Goal: Transaction & Acquisition: Download file/media

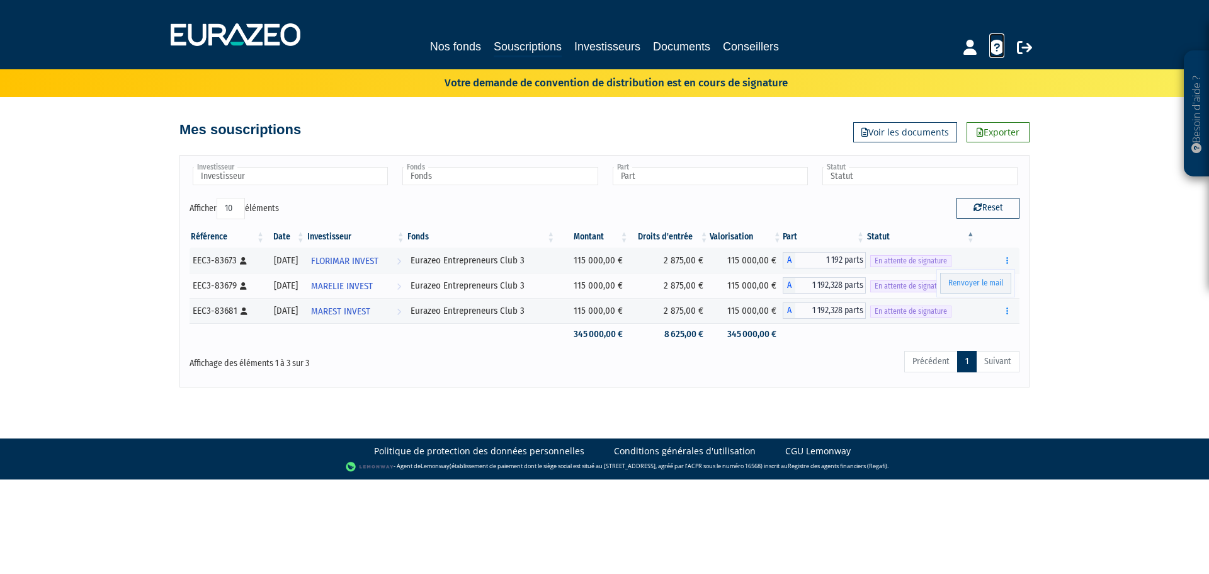
click at [998, 51] on icon at bounding box center [997, 47] width 15 height 15
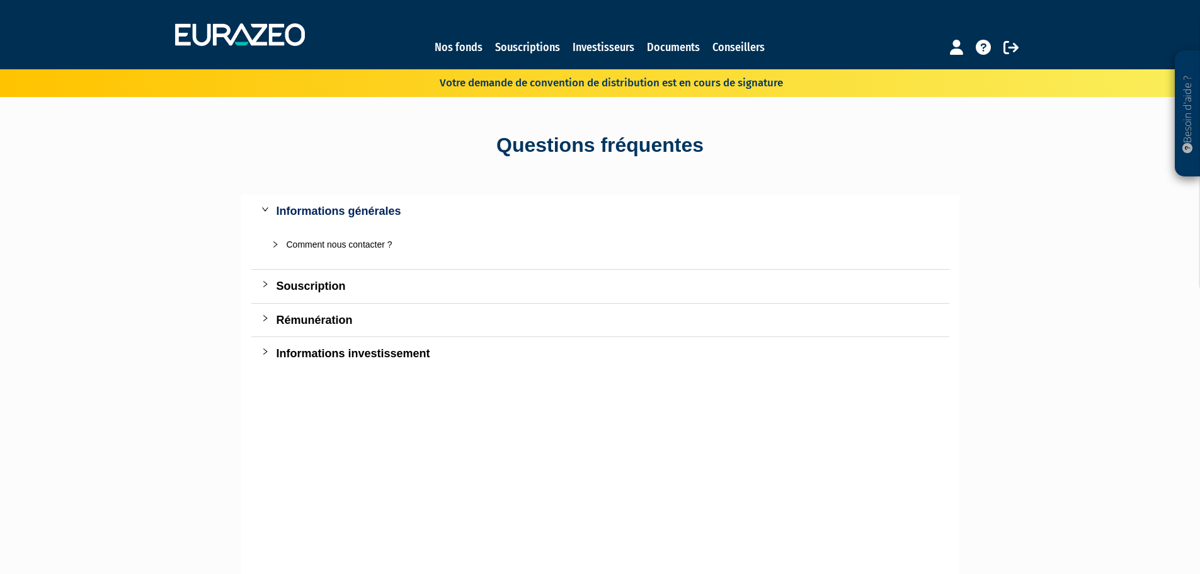
click at [363, 245] on div "Comment nous contacter ?" at bounding box center [608, 244] width 643 height 14
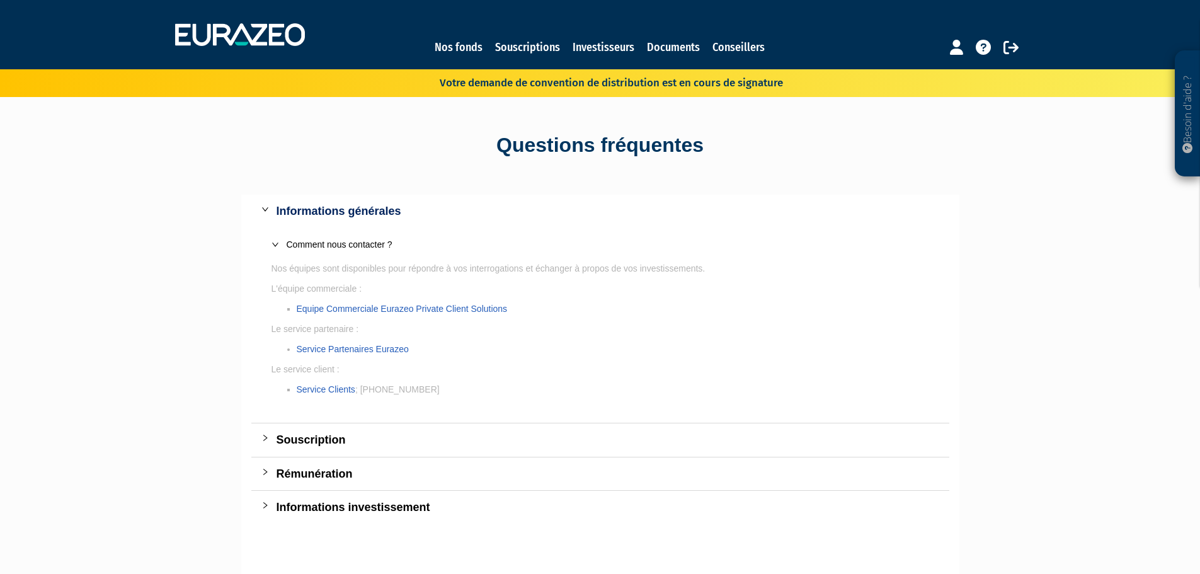
drag, startPoint x: 363, startPoint y: 391, endPoint x: 488, endPoint y: 391, distance: 124.1
click at [488, 391] on li "Service Clients ; +33 1 88 24 99 99" at bounding box center [613, 389] width 632 height 14
copy li "+33 1 88 24 99 99"
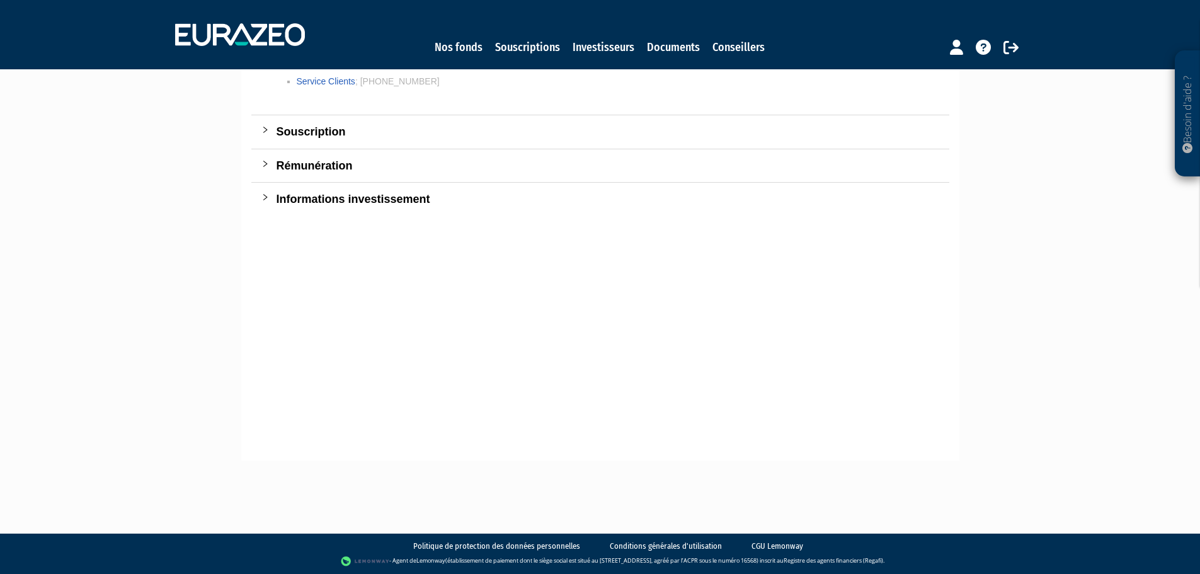
scroll to position [56, 0]
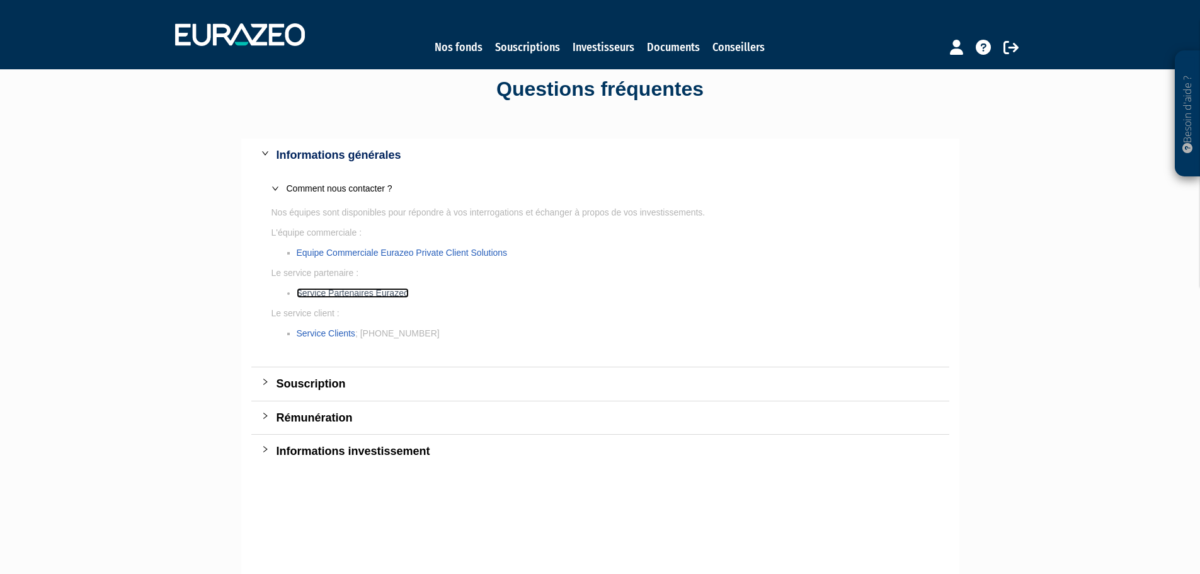
click at [378, 292] on link "Service Partenaires Eurazeo" at bounding box center [353, 293] width 112 height 10
click at [314, 292] on link "Service Partenaires Eurazeo" at bounding box center [353, 293] width 112 height 10
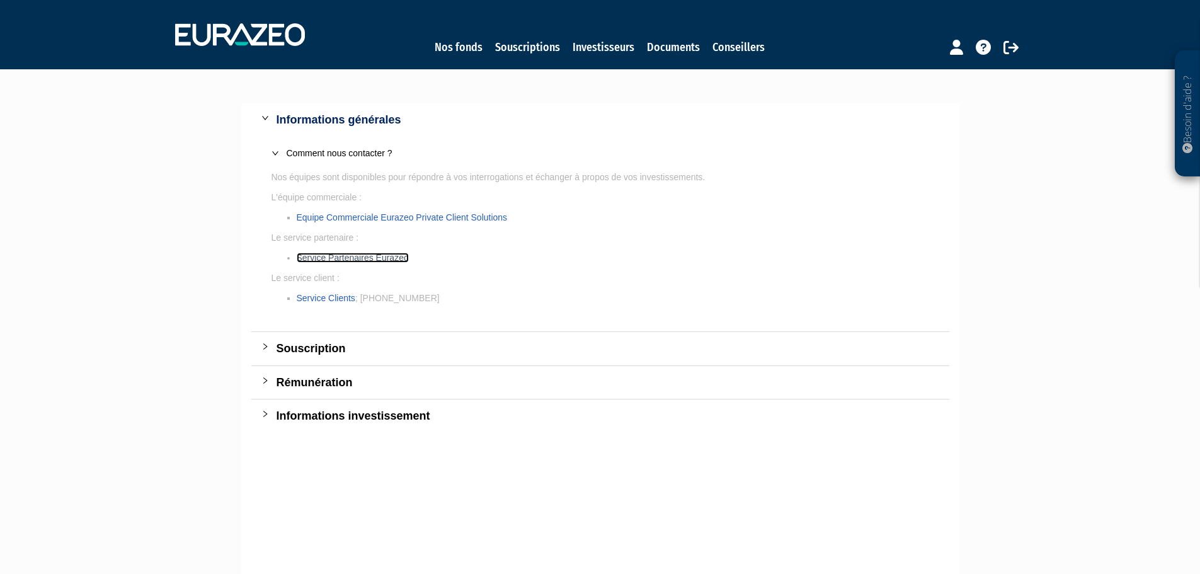
scroll to position [0, 0]
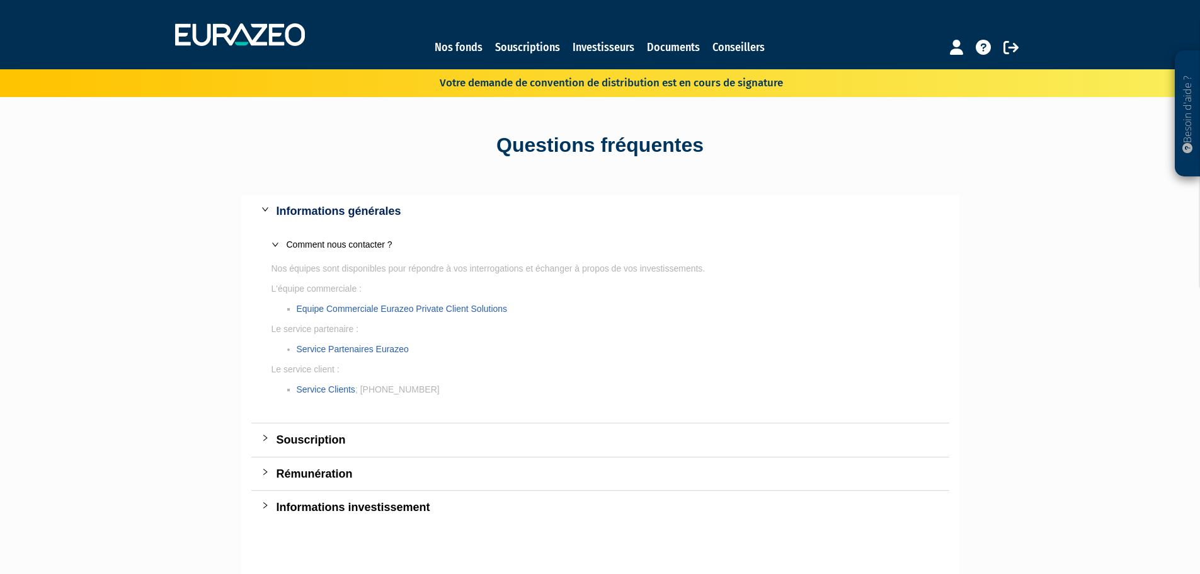
click at [369, 452] on div "Souscription" at bounding box center [600, 439] width 698 height 33
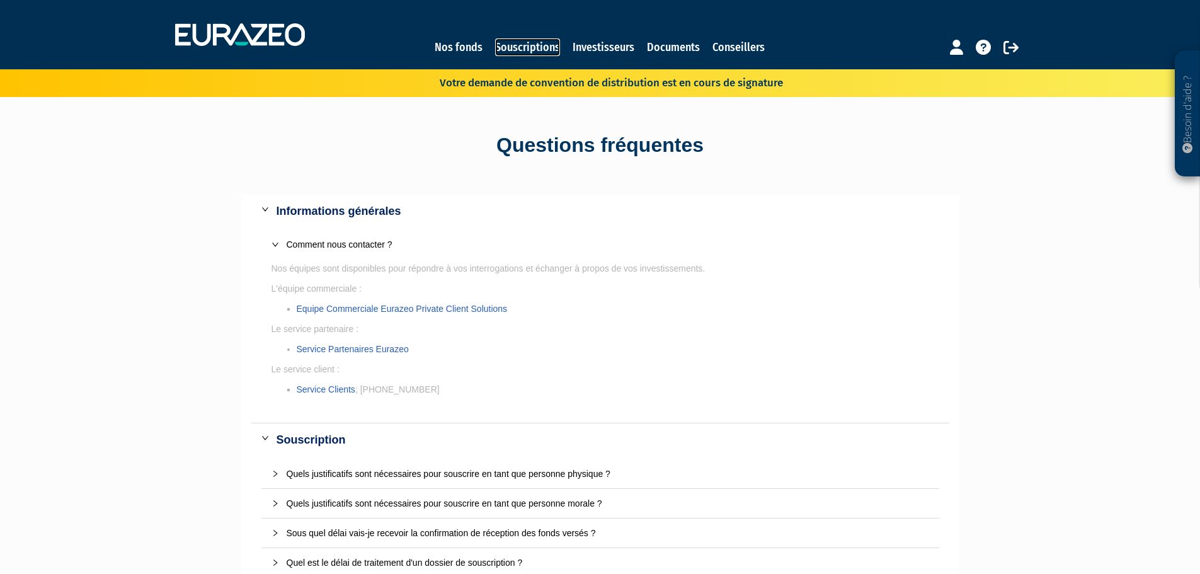
click at [554, 49] on link "Souscriptions" at bounding box center [527, 47] width 65 height 18
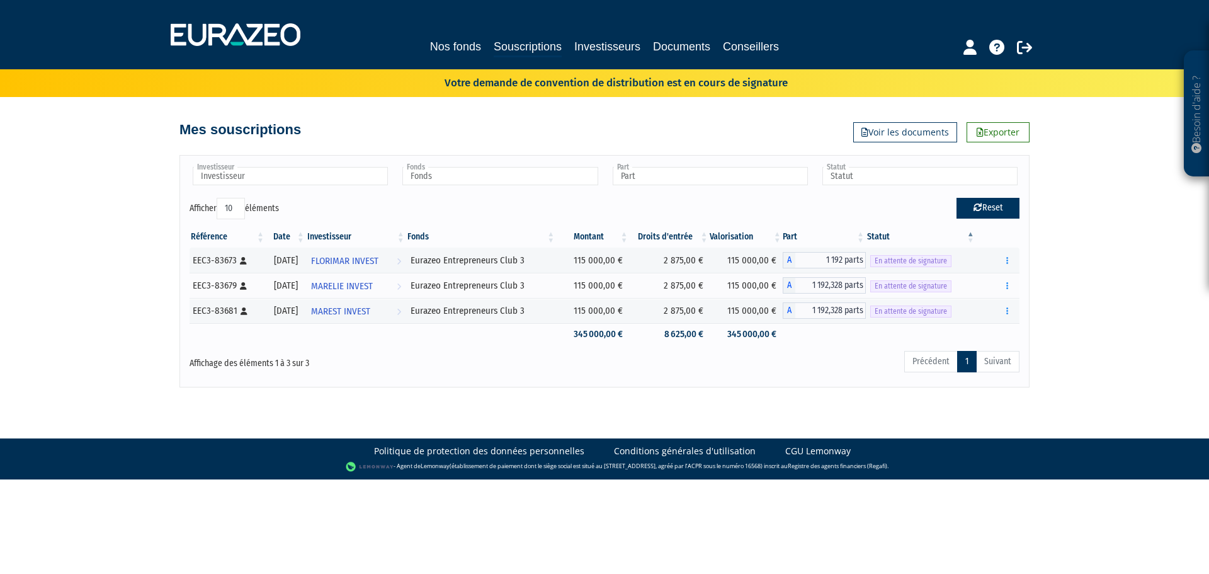
click at [1001, 214] on button "Reset" at bounding box center [988, 208] width 63 height 20
type input "Investisseur"
type input "Fonds"
type input "Part"
type input "Statut"
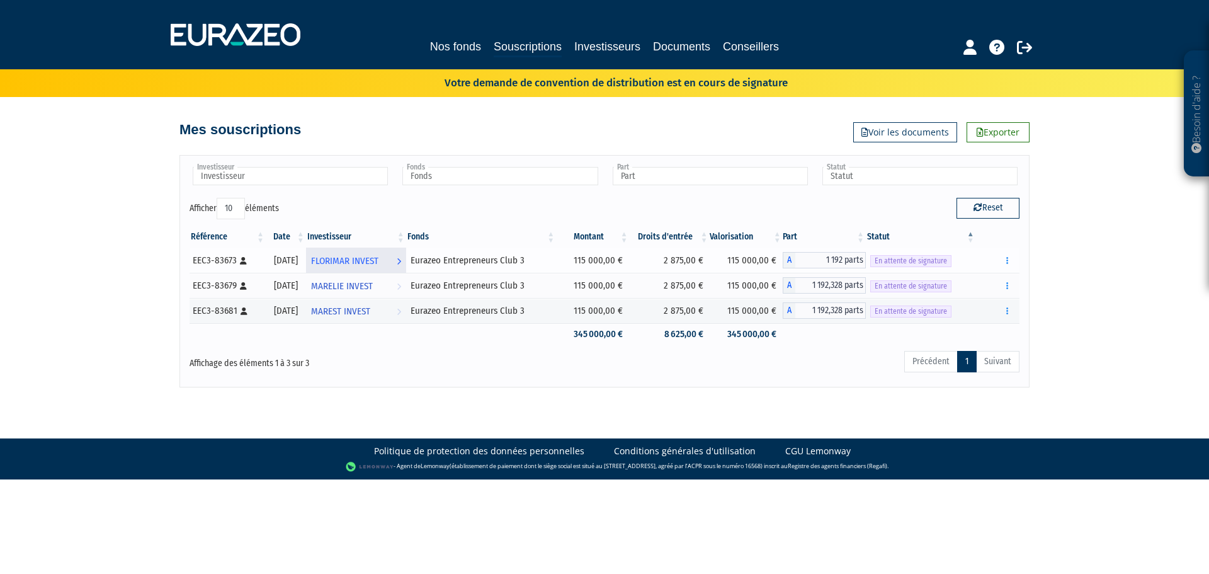
drag, startPoint x: 767, startPoint y: 573, endPoint x: 354, endPoint y: 254, distance: 522.3
click at [633, 479] on html "Besoin d'aide ? × J'ai besoin d'aide Si vous avez une question à propos du fonc…" at bounding box center [604, 239] width 1209 height 479
click at [1007, 258] on icon "button" at bounding box center [1008, 260] width 2 height 8
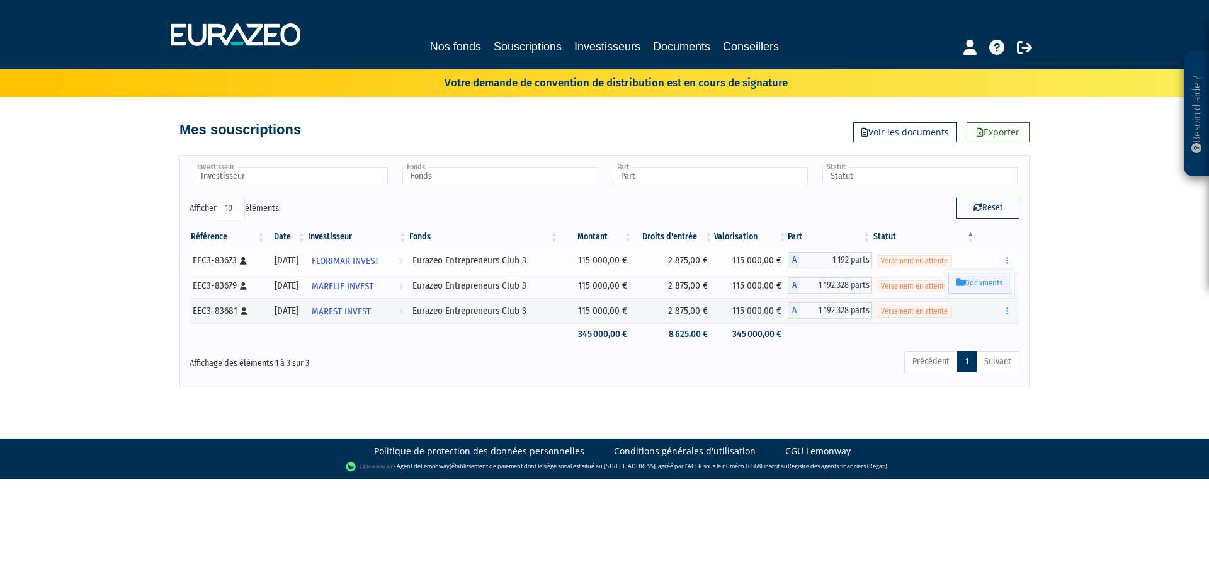
click at [997, 282] on link "Documents" at bounding box center [980, 283] width 63 height 21
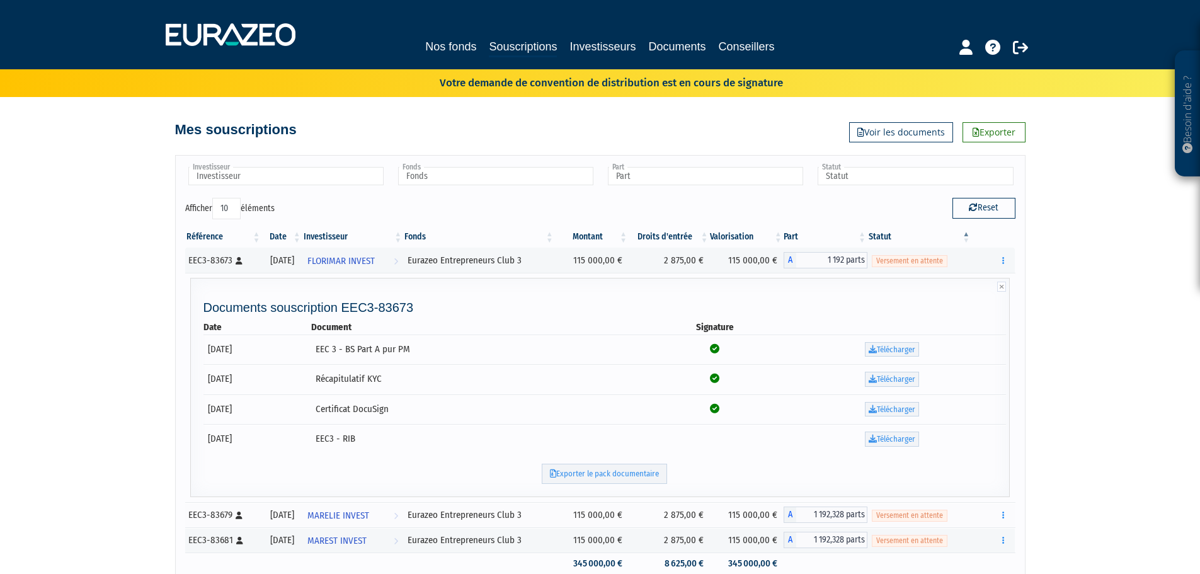
click at [1068, 257] on div "Besoin d'aide ? × J'ai besoin d'aide Si vous avez une question à propos du fonc…" at bounding box center [600, 308] width 1200 height 617
click at [609, 476] on link "Exporter le pack documentaire" at bounding box center [604, 474] width 125 height 21
click at [1080, 266] on div "Besoin d'aide ? × J'ai besoin d'aide Si vous avez une question à propos du fonc…" at bounding box center [600, 308] width 1200 height 617
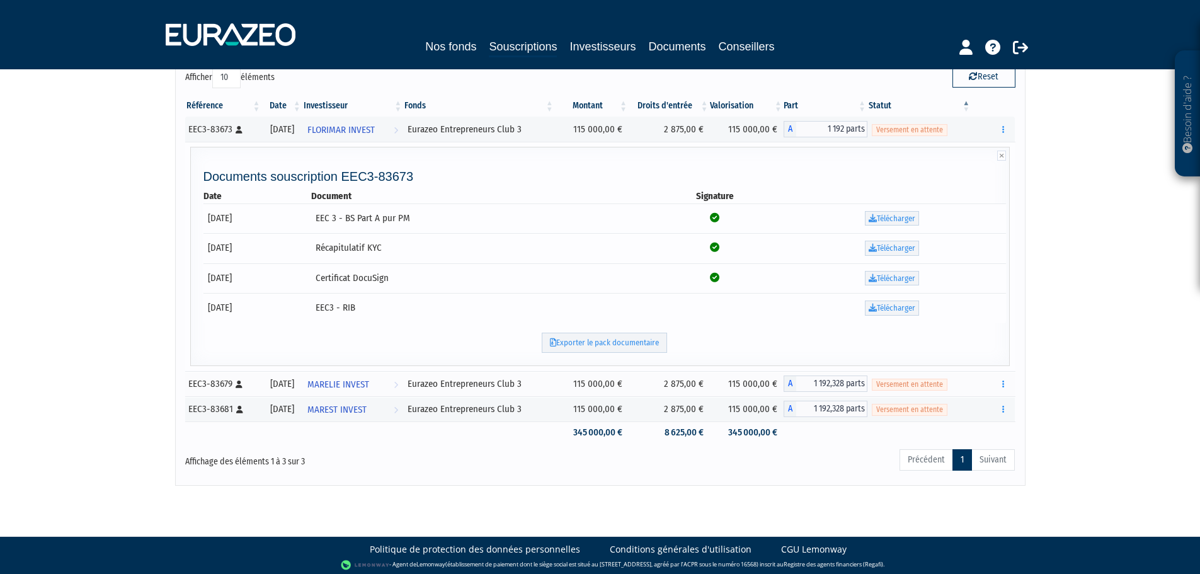
scroll to position [135, 0]
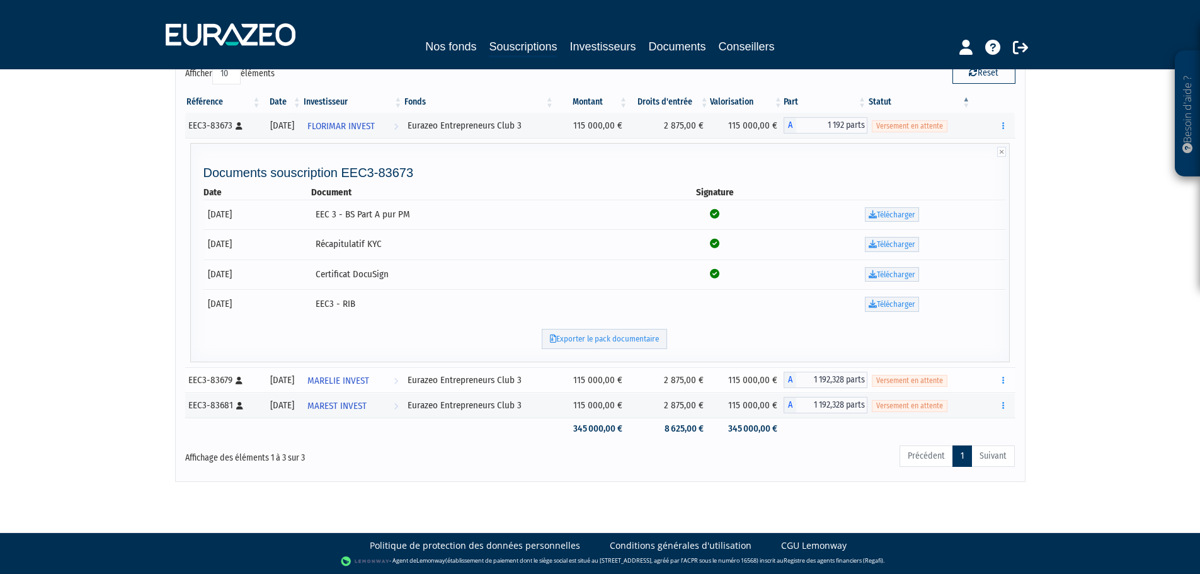
click at [534, 381] on div "Eurazeo Entrepreneurs Club 3" at bounding box center [479, 380] width 143 height 13
click at [997, 377] on button "button" at bounding box center [1002, 380] width 15 height 16
click at [996, 403] on link "Documents" at bounding box center [975, 402] width 63 height 21
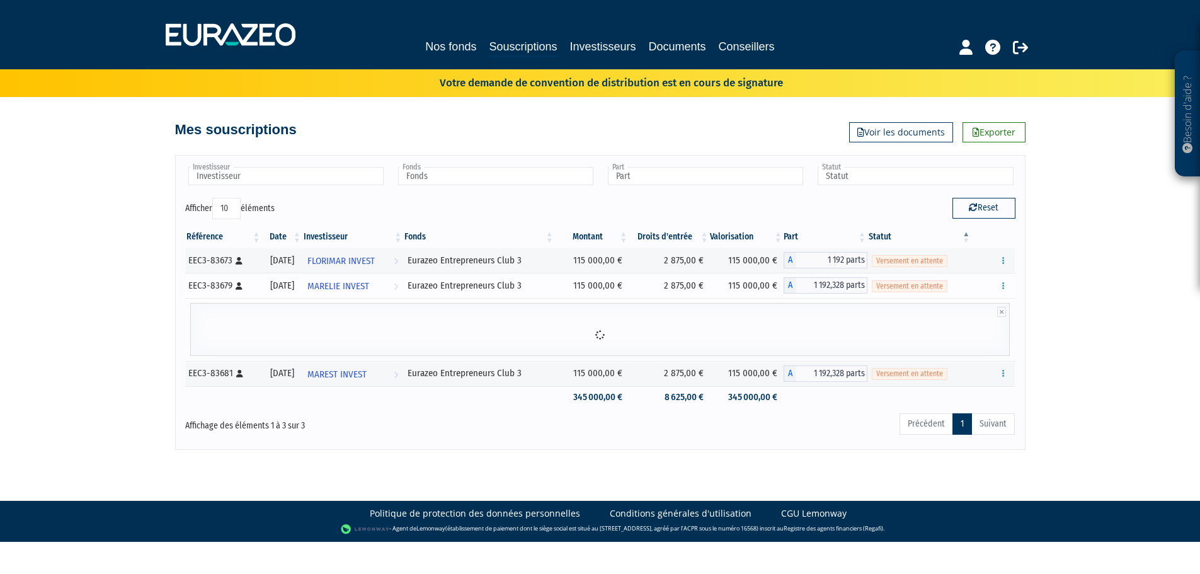
scroll to position [0, 0]
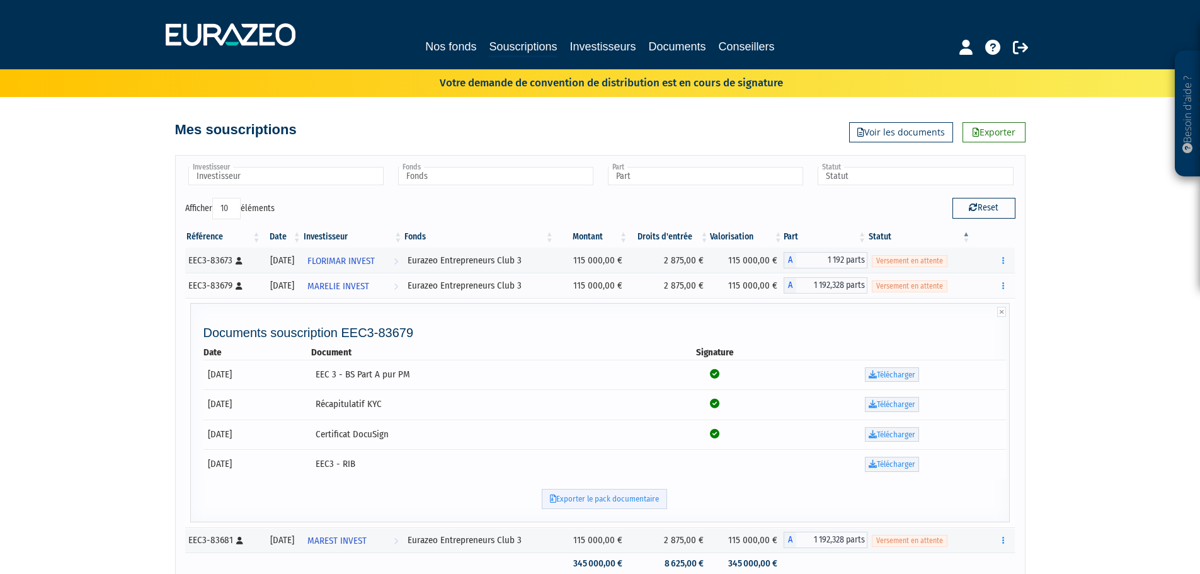
click at [591, 500] on link "Exporter le pack documentaire" at bounding box center [604, 499] width 125 height 21
click at [1050, 334] on div "Besoin d'aide ? × J'ai besoin d'aide Si vous avez une question à propos du fonc…" at bounding box center [600, 308] width 1200 height 617
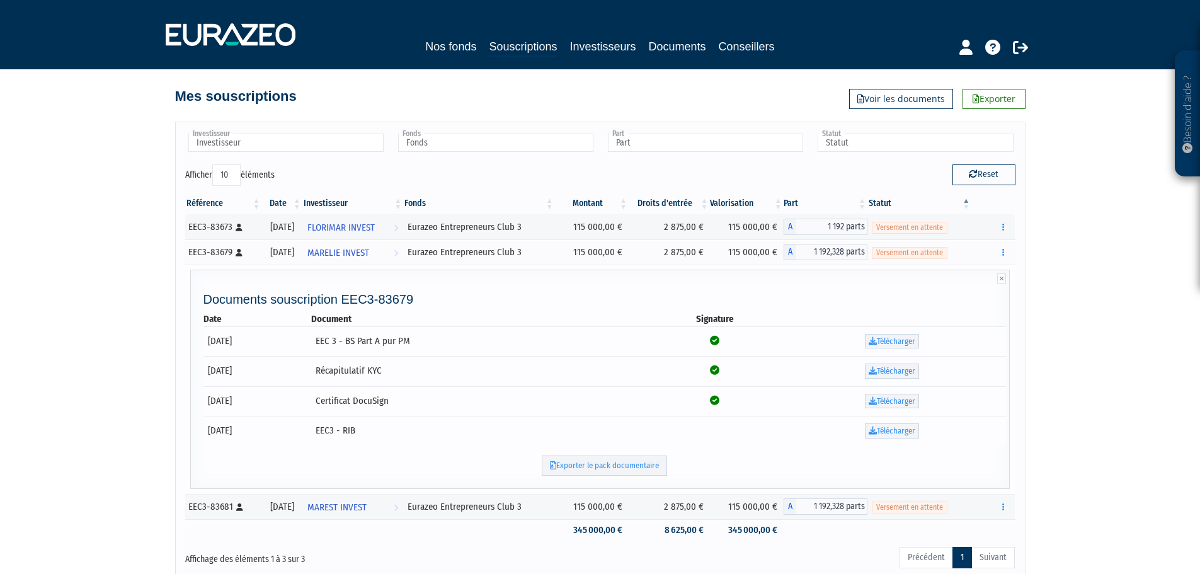
scroll to position [63, 0]
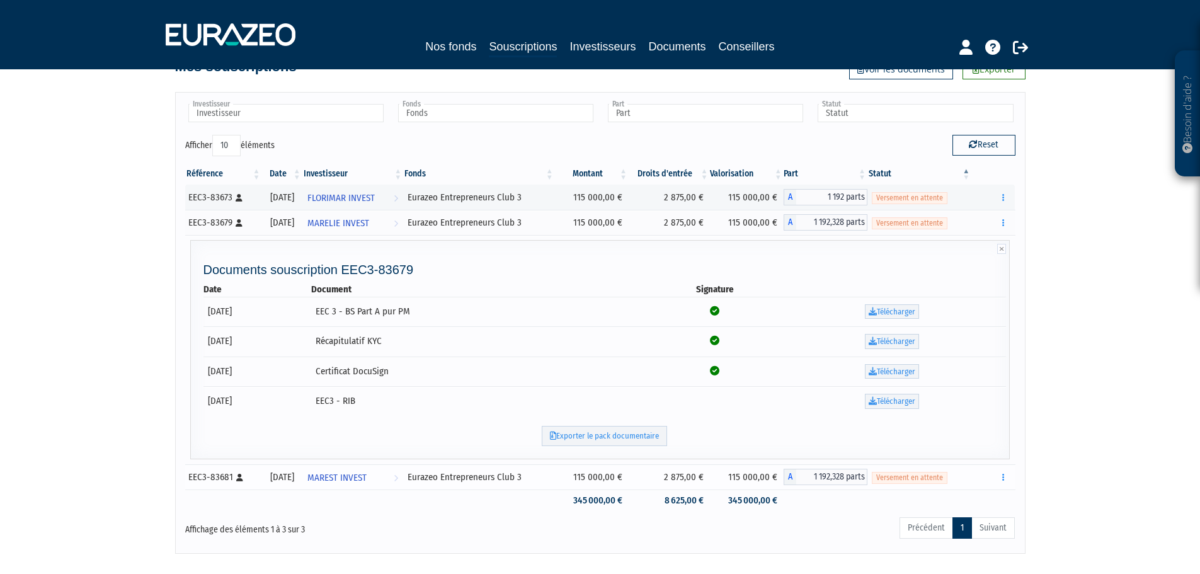
click at [477, 475] on div "Eurazeo Entrepreneurs Club 3" at bounding box center [479, 477] width 143 height 13
drag, startPoint x: 1004, startPoint y: 479, endPoint x: 995, endPoint y: 481, distance: 9.2
click at [1005, 479] on button "button" at bounding box center [1002, 477] width 15 height 16
click at [979, 499] on link "Documents" at bounding box center [975, 499] width 63 height 21
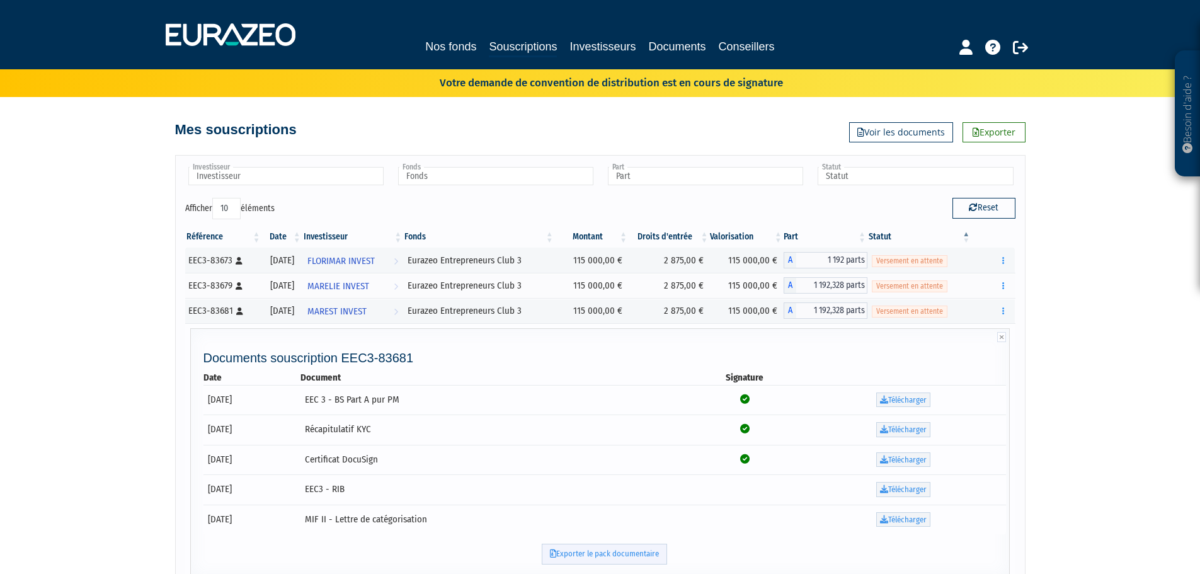
click at [578, 558] on link "Exporter le pack documentaire" at bounding box center [604, 554] width 125 height 21
click at [1014, 49] on icon at bounding box center [1020, 47] width 15 height 15
